Goal: Information Seeking & Learning: Learn about a topic

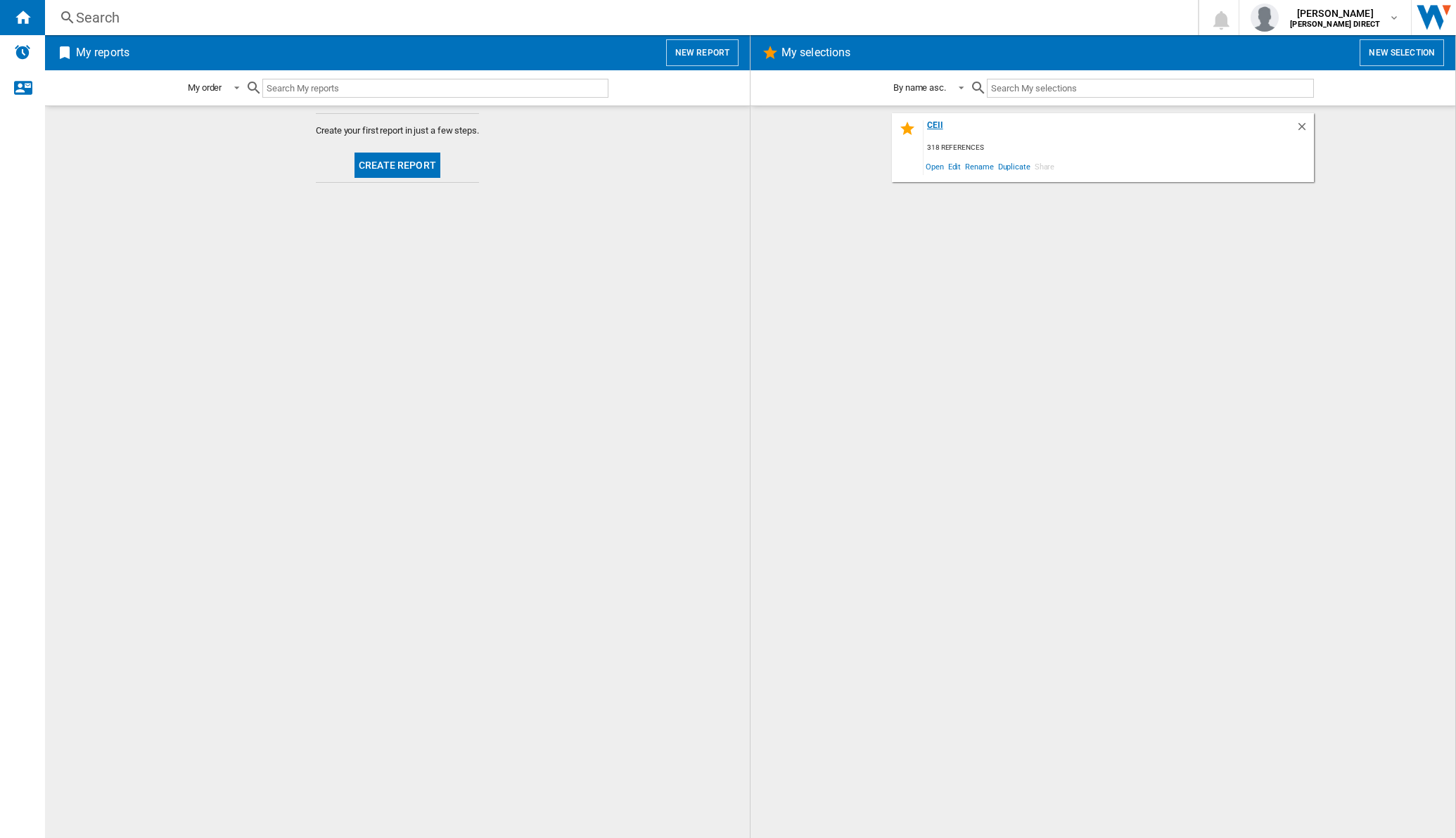
click at [941, 122] on div "CEII" at bounding box center [1110, 130] width 373 height 19
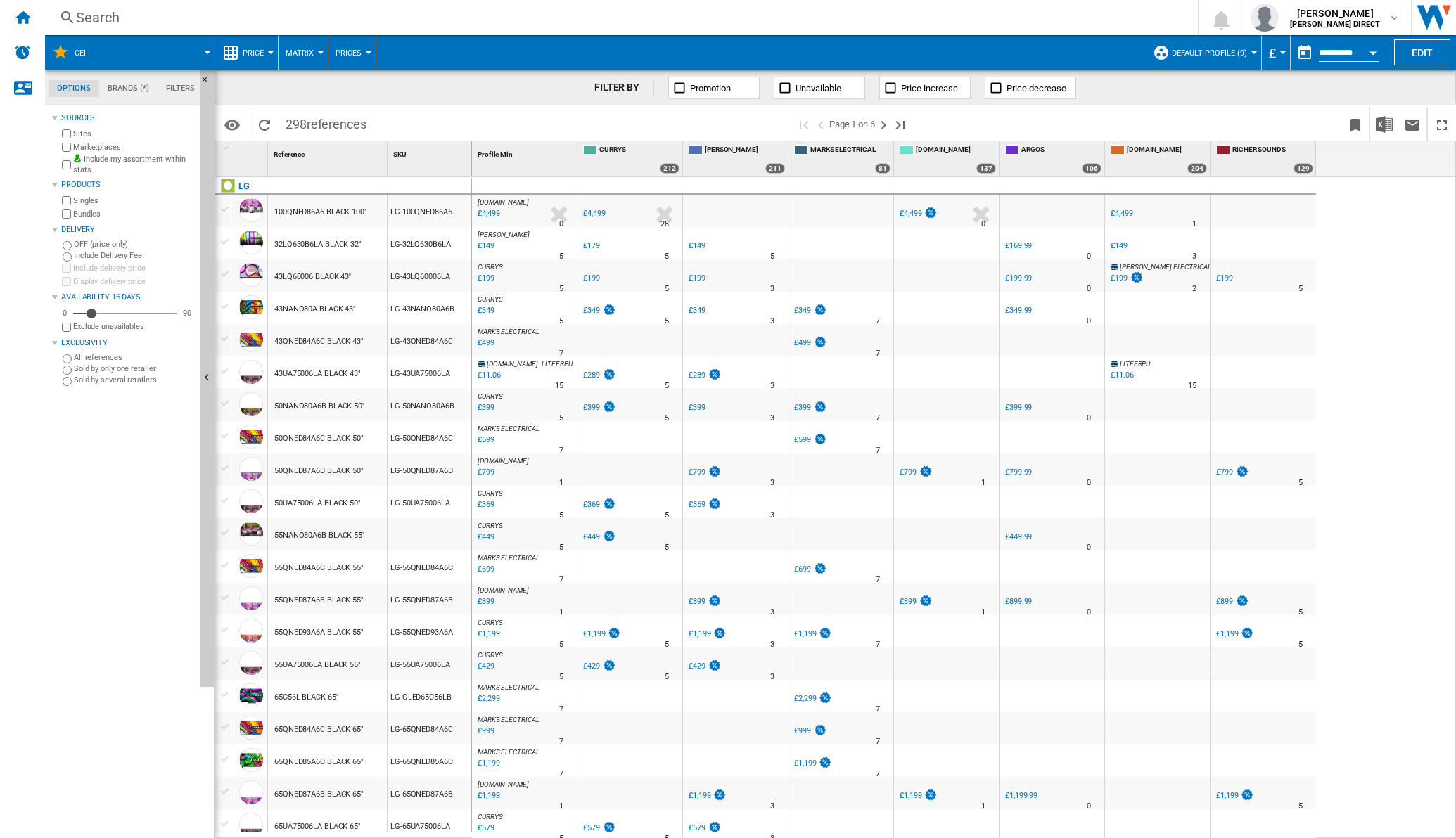
click at [312, 50] on button "Matrix" at bounding box center [303, 52] width 35 height 35
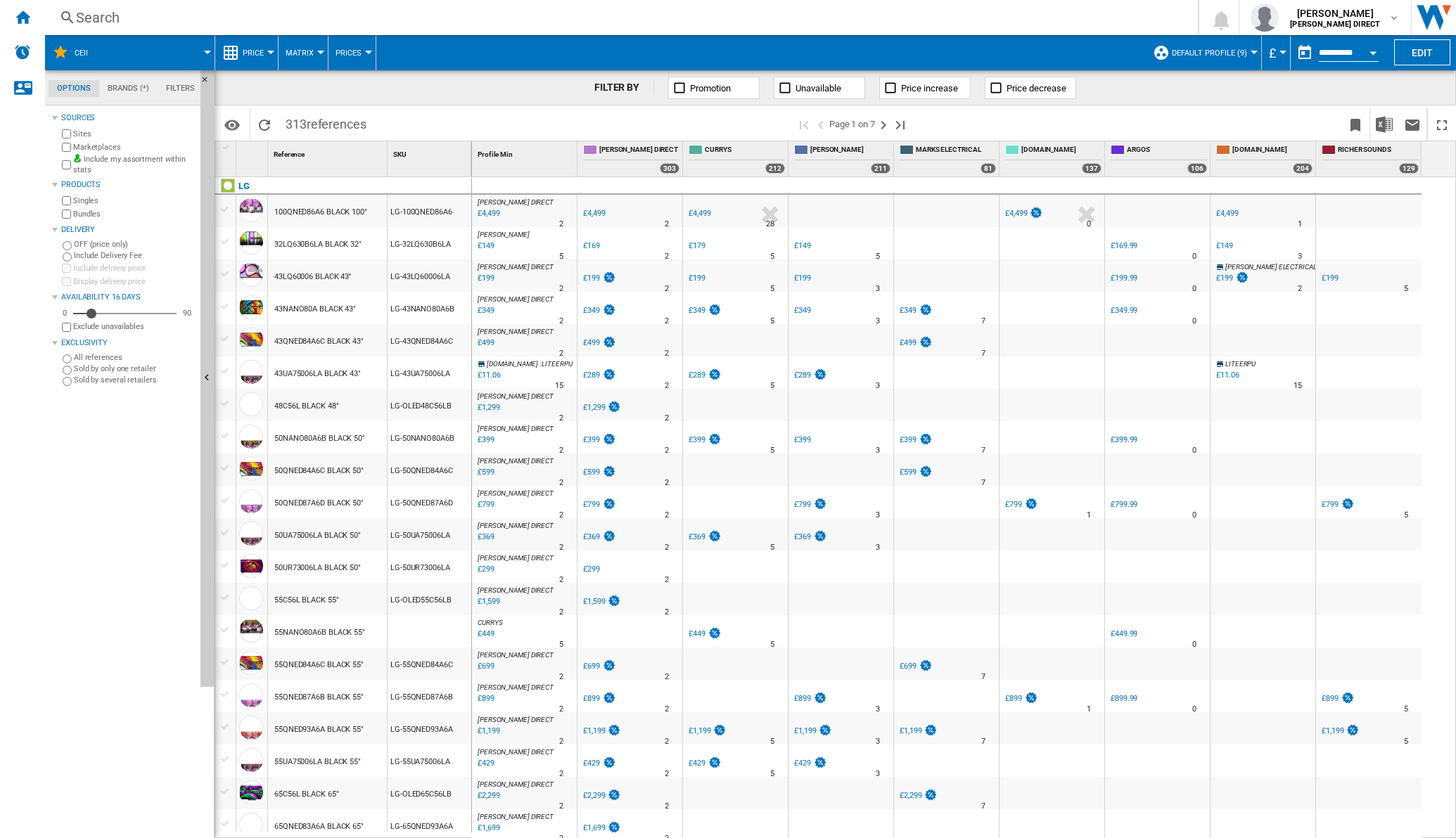
click at [312, 50] on span "Matrix" at bounding box center [300, 54] width 28 height 9
click at [299, 115] on span "Ranking" at bounding box center [308, 121] width 38 height 12
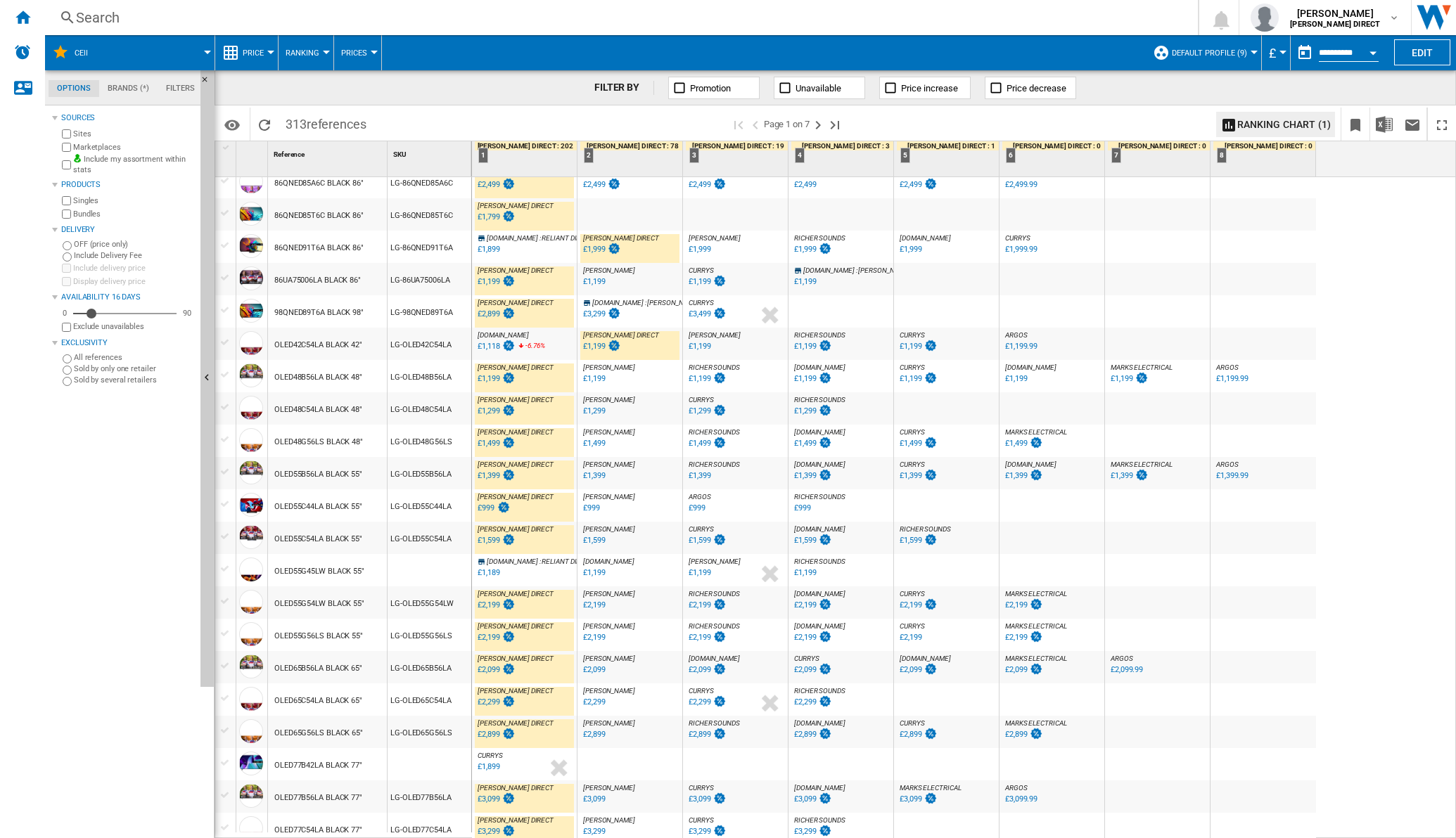
scroll to position [971, 0]
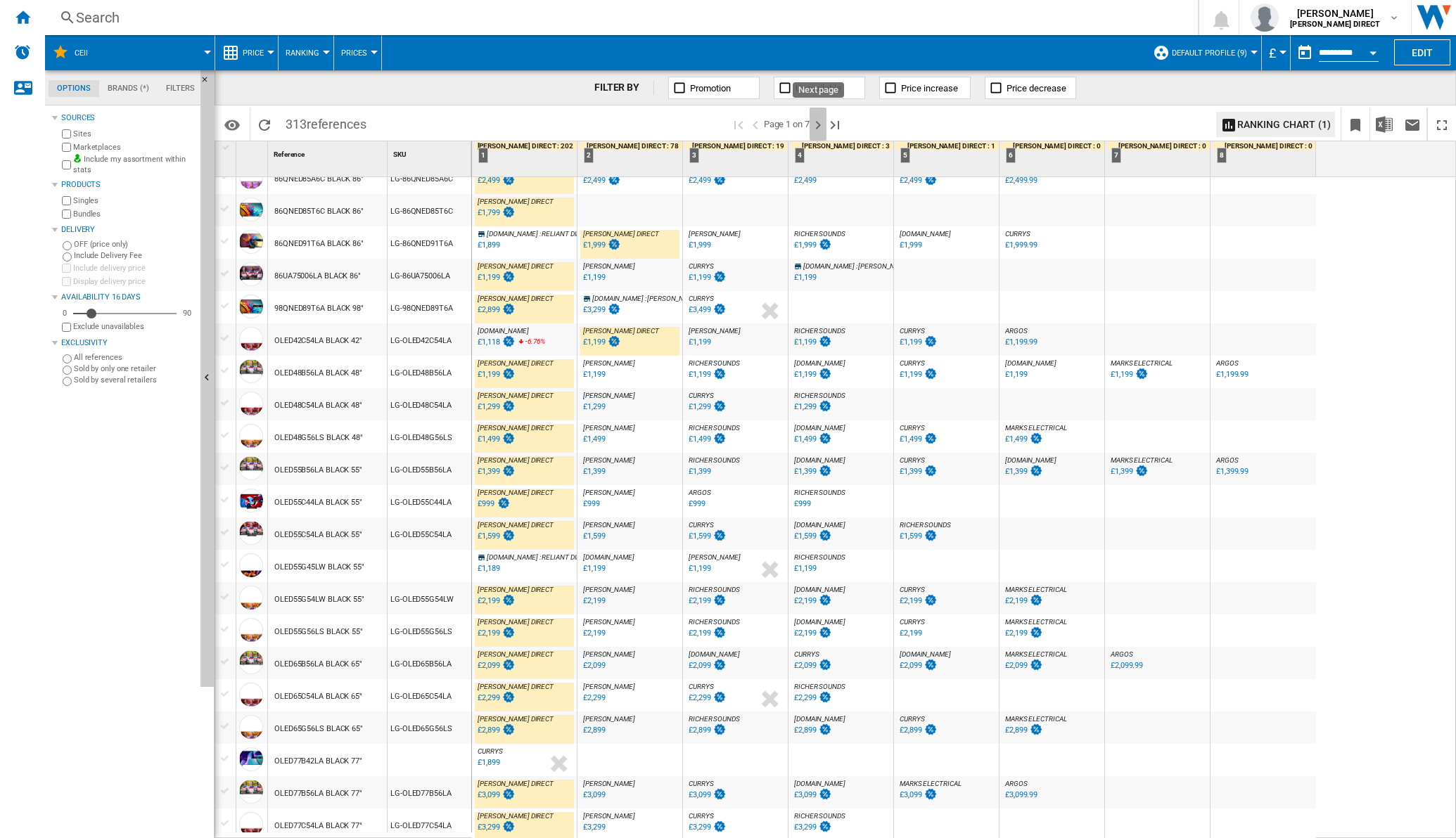
click at [816, 123] on ng-md-icon "Next page" at bounding box center [818, 125] width 17 height 17
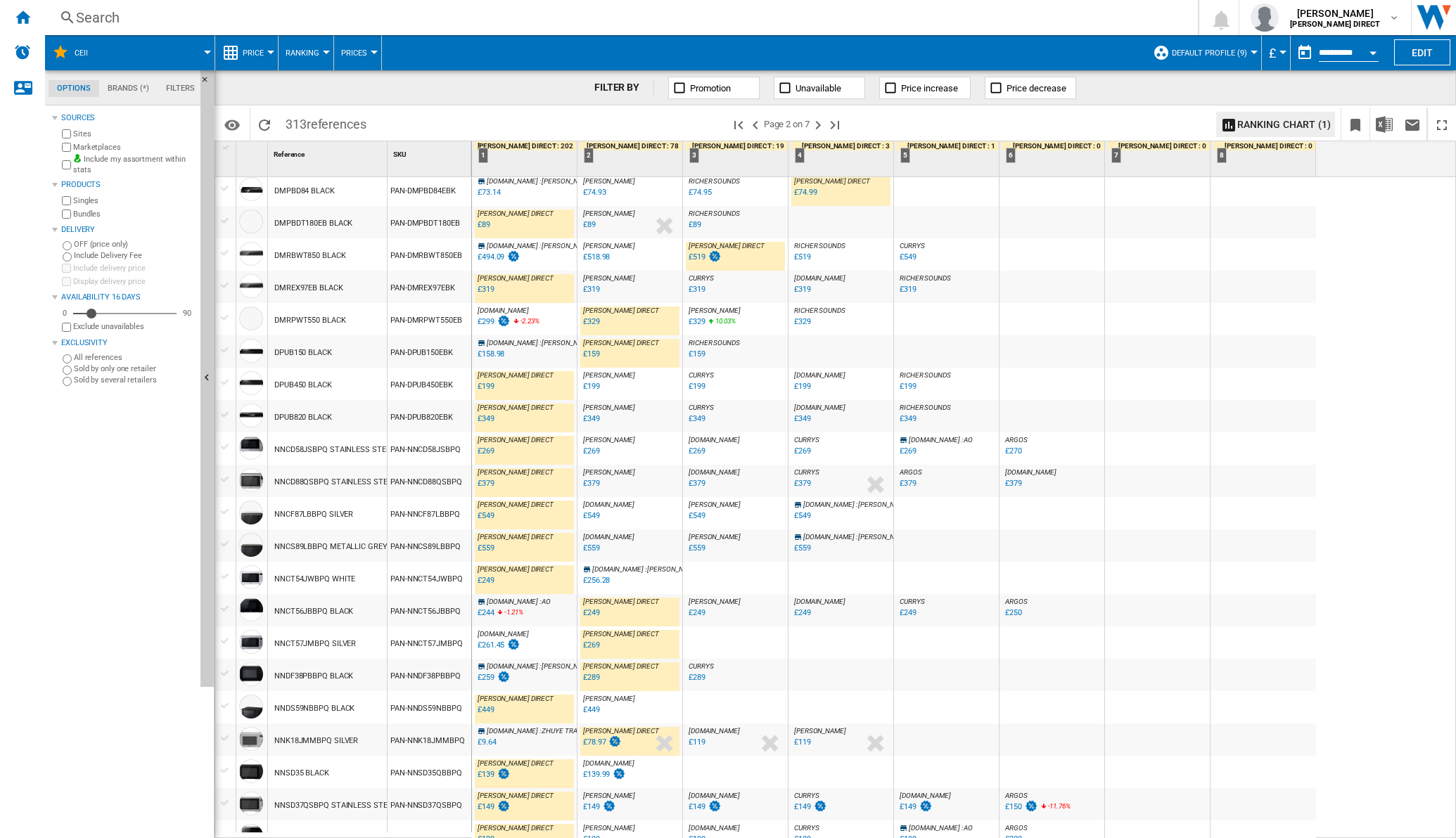
scroll to position [989, 0]
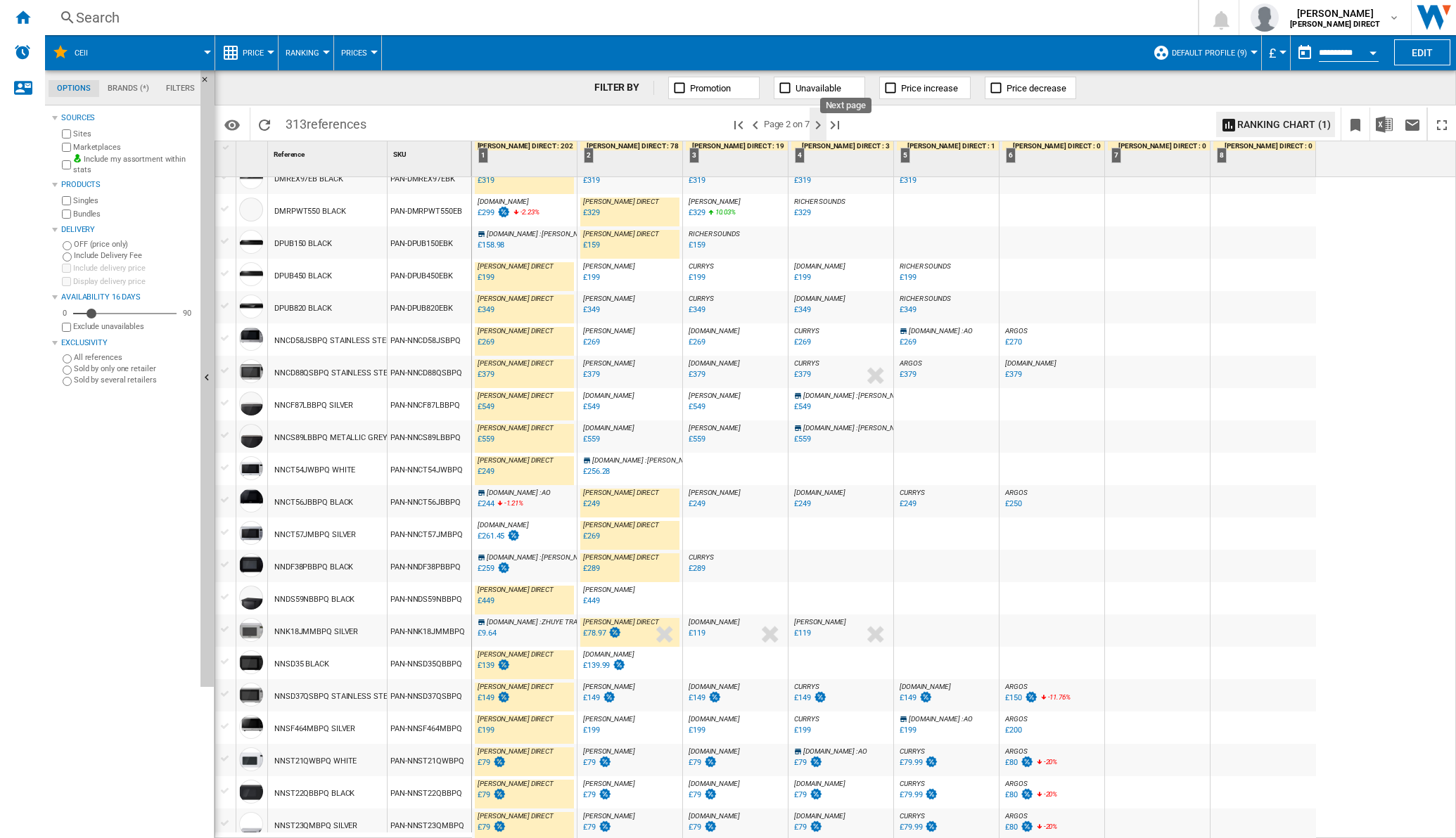
click at [815, 126] on ng-md-icon "Next page" at bounding box center [818, 125] width 17 height 17
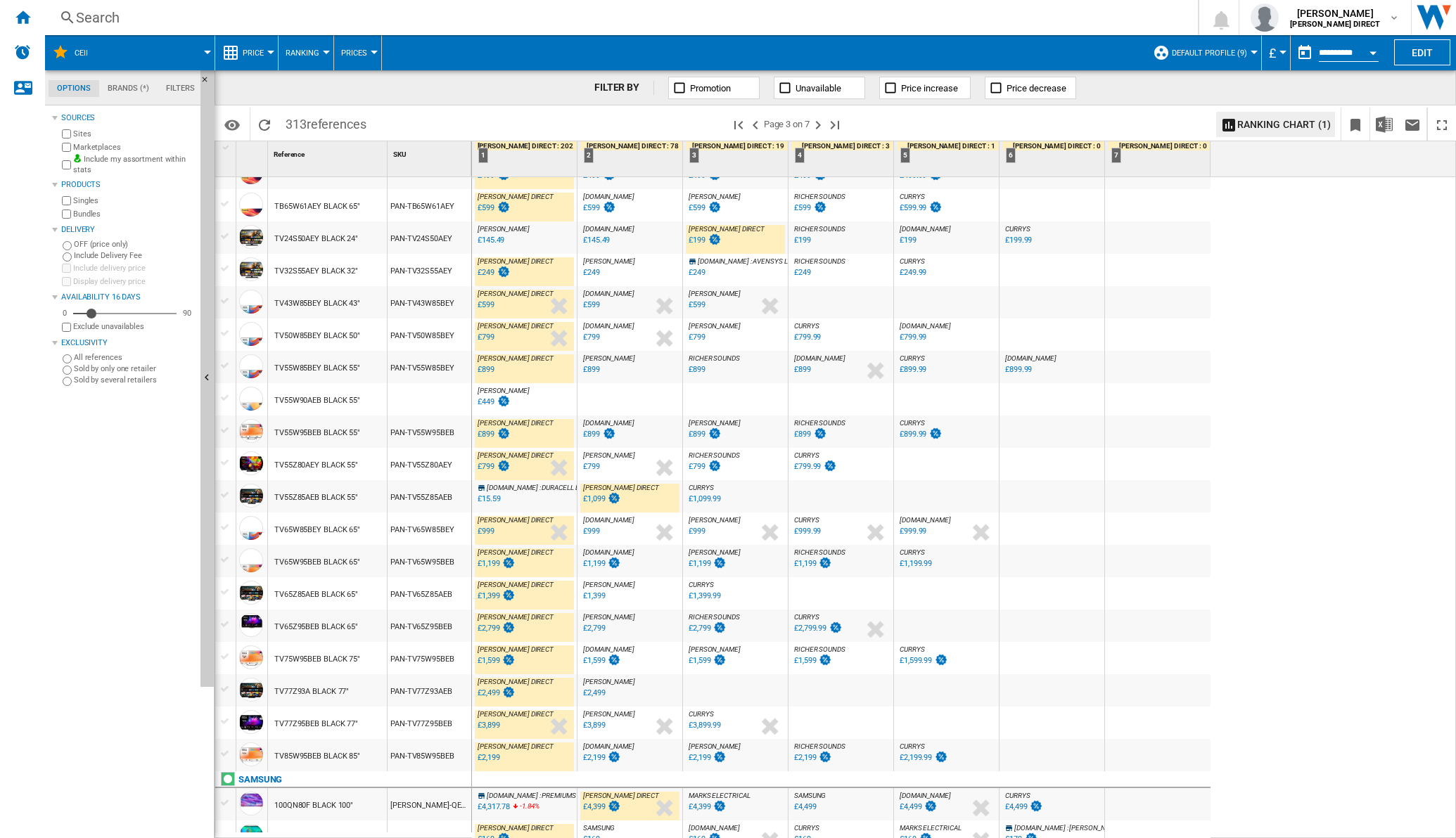
scroll to position [990, 0]
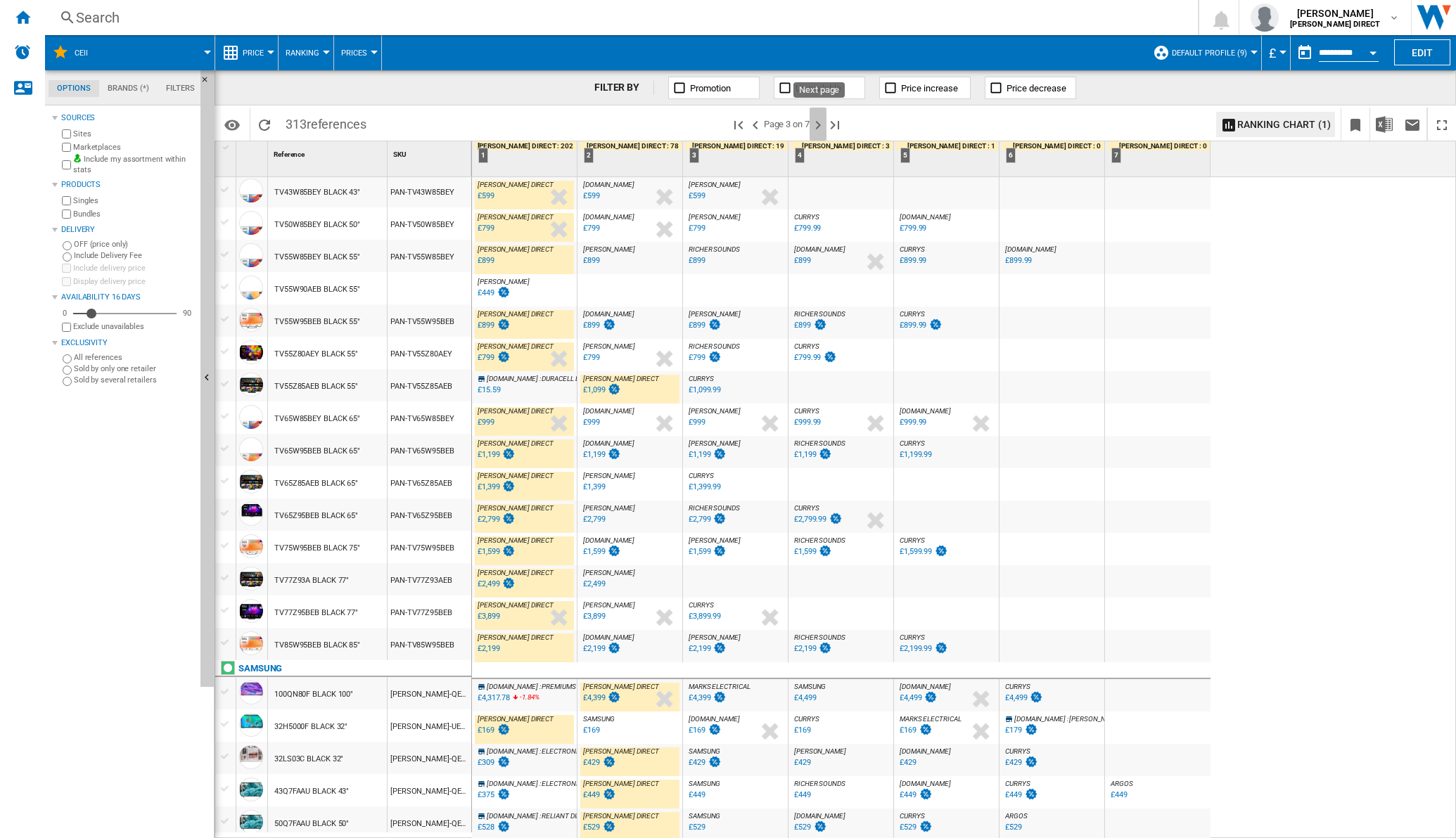
click at [823, 119] on ng-md-icon "Next page" at bounding box center [818, 125] width 17 height 17
